Goal: Information Seeking & Learning: Learn about a topic

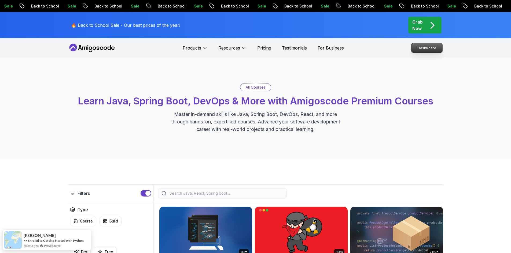
click at [428, 49] on p "Dashboard" at bounding box center [426, 47] width 31 height 9
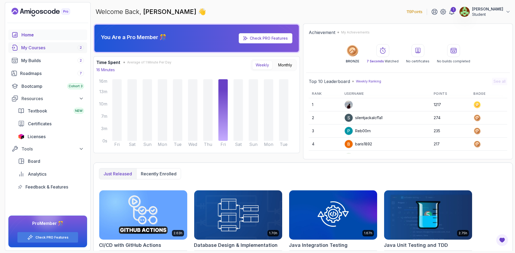
click at [41, 50] on div "My Courses 2" at bounding box center [52, 48] width 63 height 6
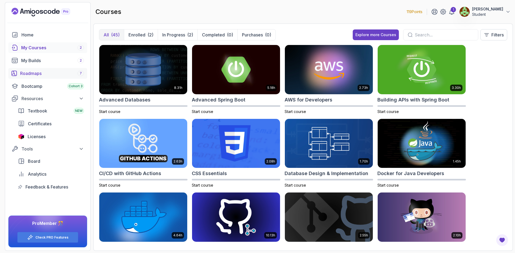
click at [51, 72] on div "Roadmaps 7" at bounding box center [52, 73] width 64 height 6
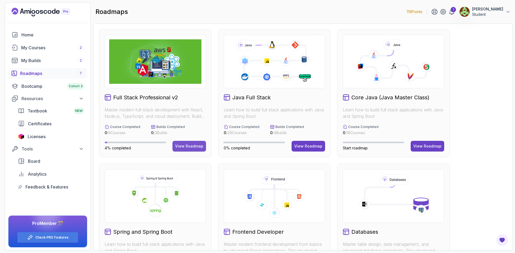
click at [196, 149] on button "View Roadmap" at bounding box center [189, 146] width 34 height 11
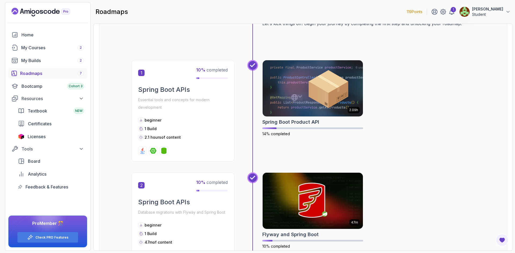
scroll to position [241, 0]
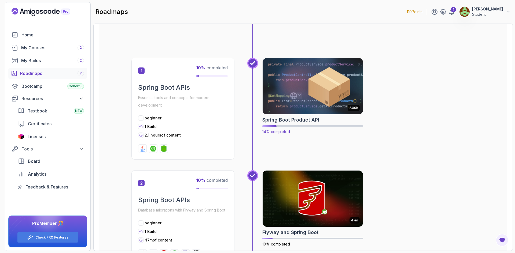
click at [333, 81] on img at bounding box center [312, 86] width 105 height 59
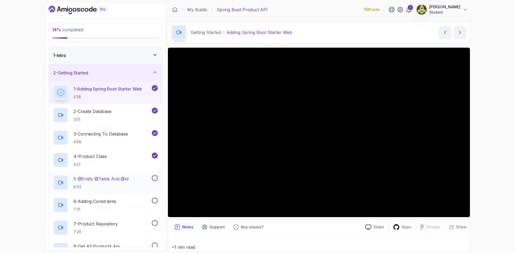
click at [122, 178] on p "5 - @Entity @Table And @Id" at bounding box center [100, 179] width 55 height 6
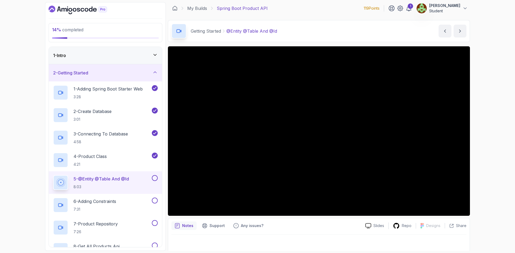
scroll to position [3, 0]
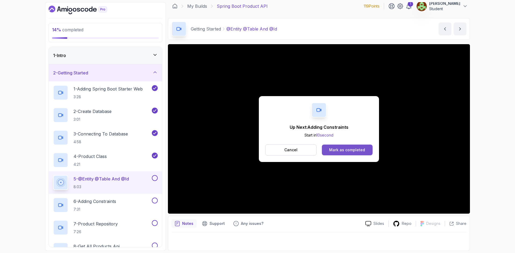
click at [346, 150] on div "Mark as completed" at bounding box center [347, 150] width 36 height 5
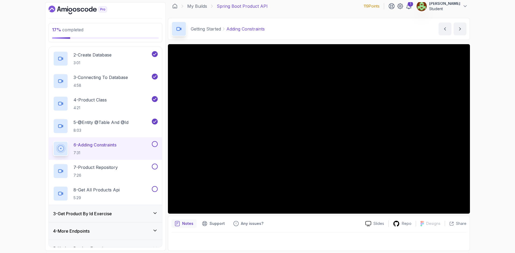
scroll to position [38, 0]
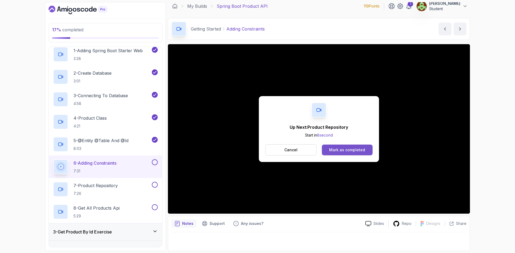
click at [355, 151] on div "Mark as completed" at bounding box center [347, 150] width 36 height 5
